Goal: Information Seeking & Learning: Learn about a topic

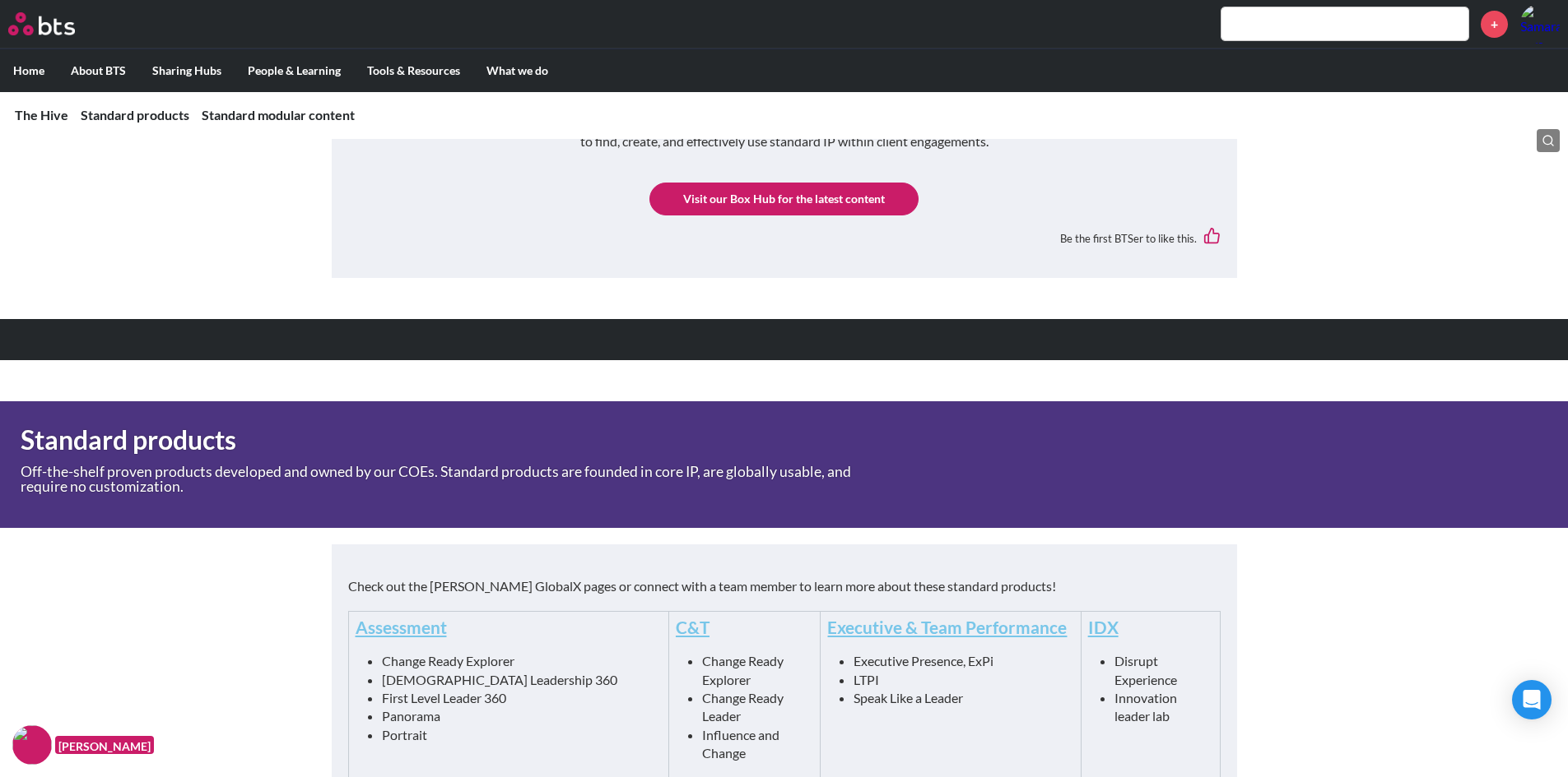
scroll to position [411, 0]
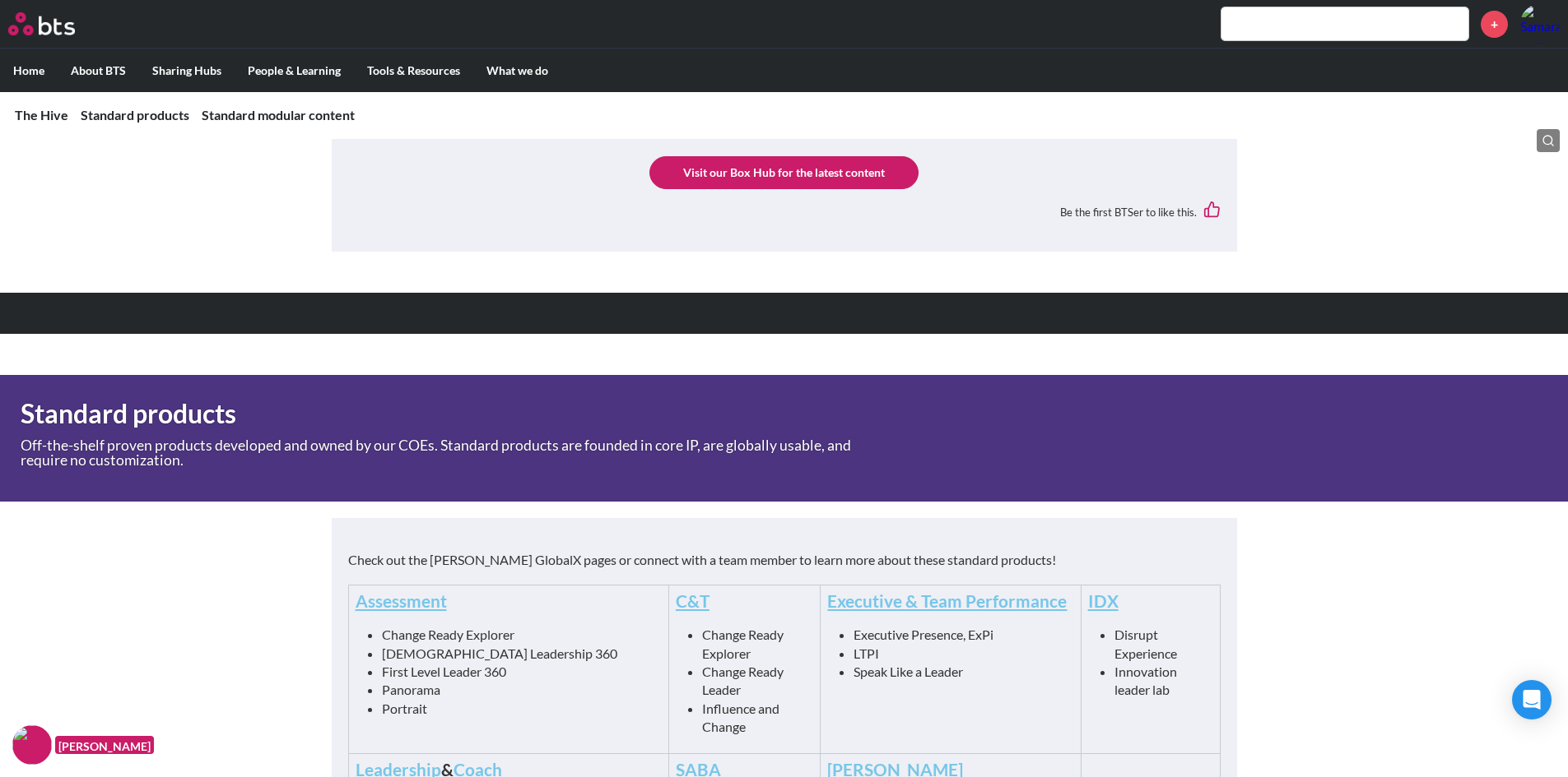
click at [845, 173] on link "Visit our Box Hub for the latest content" at bounding box center [784, 172] width 269 height 33
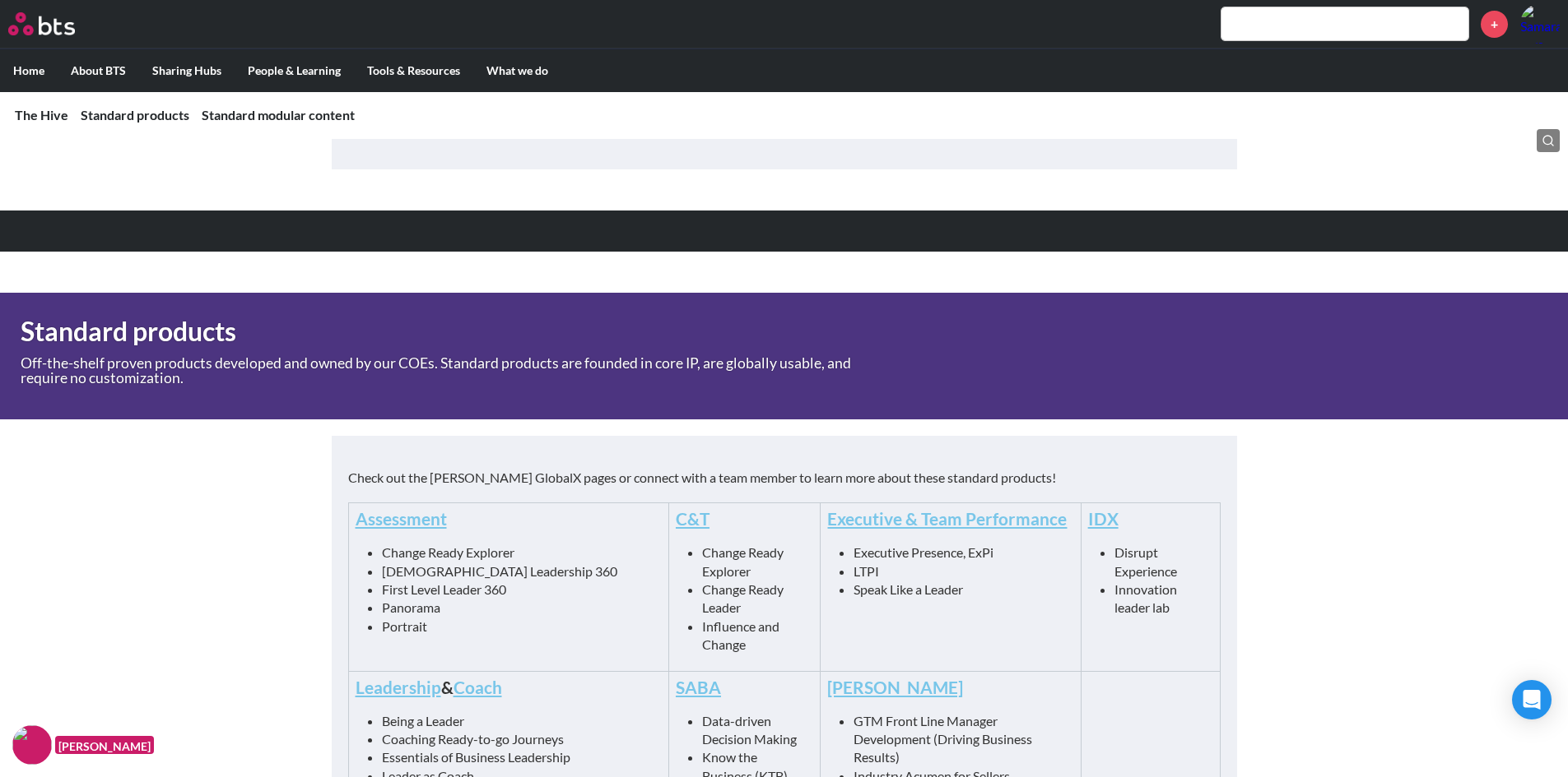
scroll to position [823, 0]
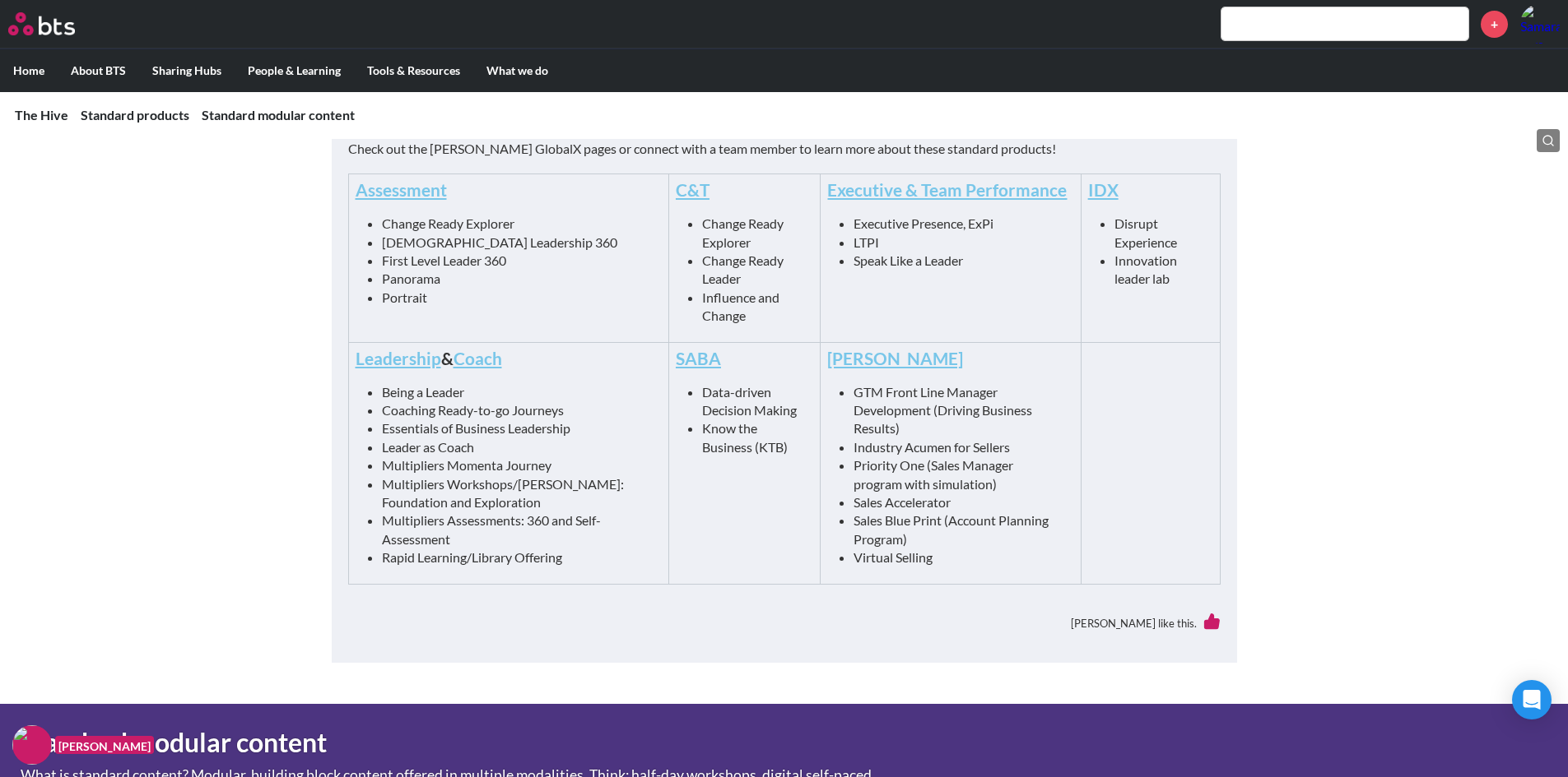
click at [387, 361] on link "Leadership" at bounding box center [397, 358] width 85 height 20
click at [485, 345] on td "Leadership & Coach Being a Leader Coaching Ready-to-go Journeys Essentials of B…" at bounding box center [508, 462] width 320 height 242
click at [486, 356] on link "Coach" at bounding box center [478, 358] width 48 height 20
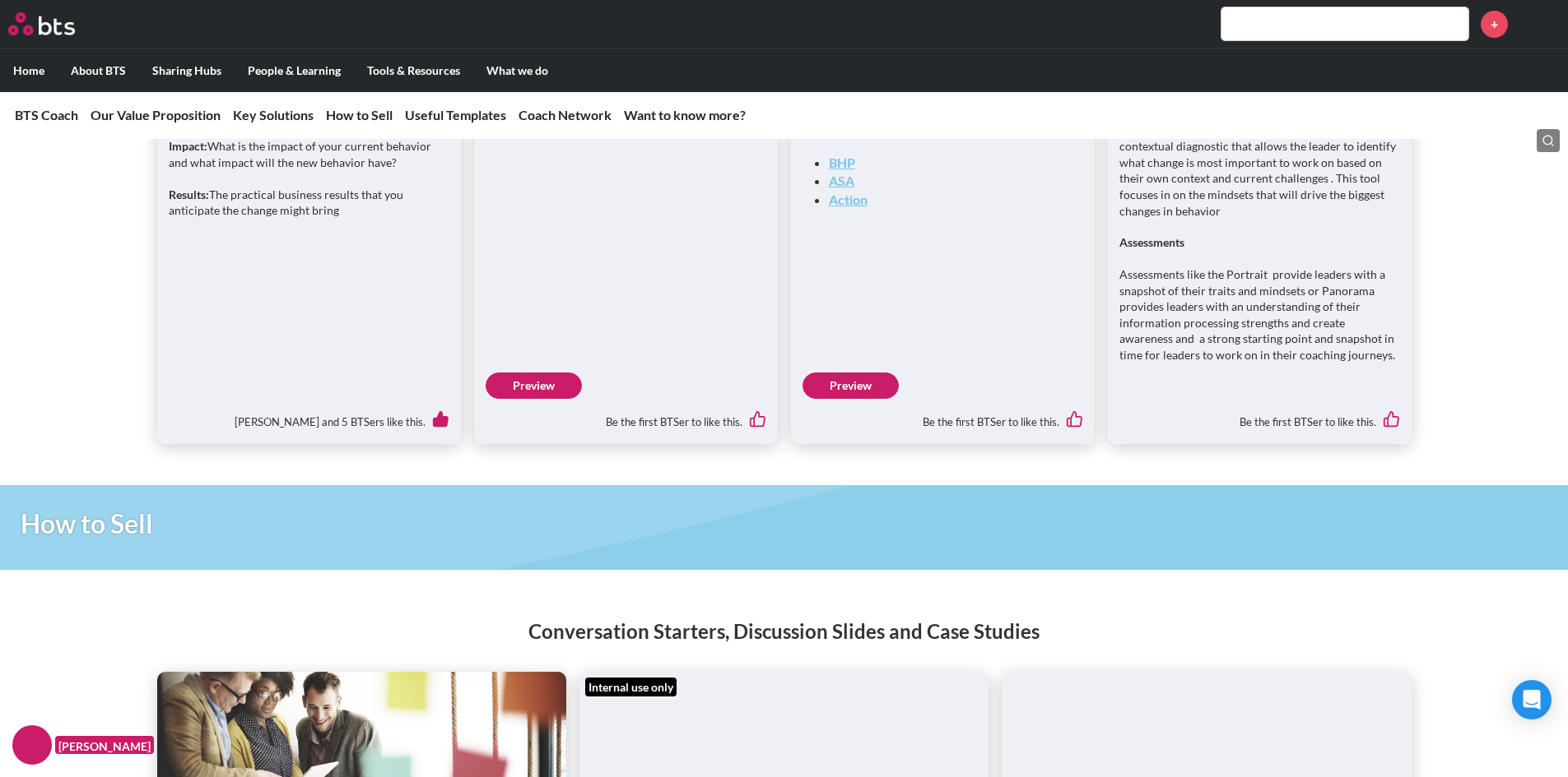
scroll to position [3702, 0]
